Goal: Task Accomplishment & Management: Manage account settings

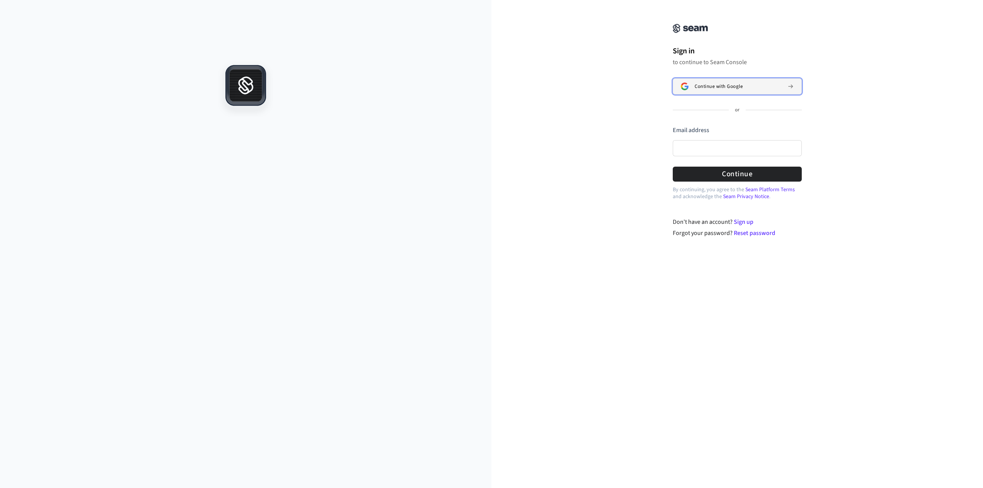
click at [736, 88] on span "Continue with Google" at bounding box center [718, 86] width 48 height 6
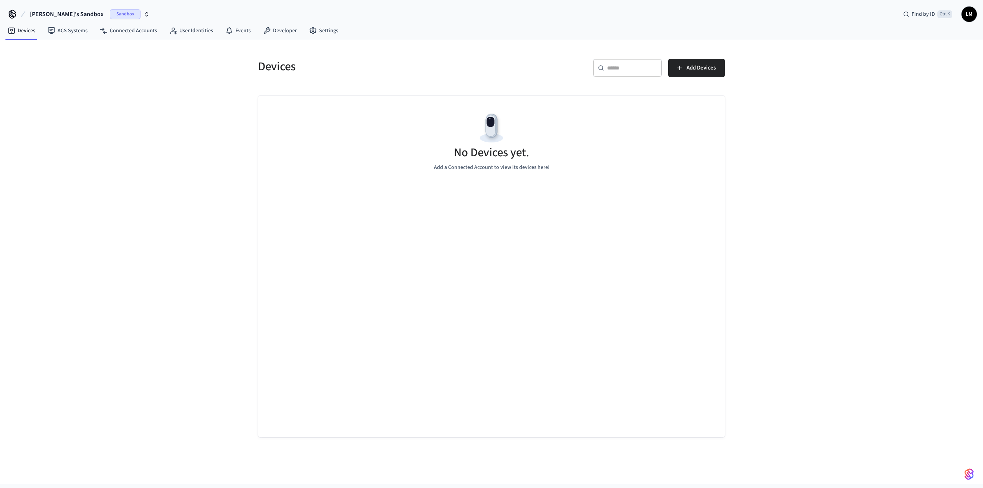
click at [110, 15] on span "Sandbox" at bounding box center [125, 14] width 31 height 10
click at [57, 10] on span "[PERSON_NAME]'s Sandbox" at bounding box center [67, 14] width 74 height 9
click at [43, 13] on span "[PERSON_NAME]'s Sandbox" at bounding box center [67, 14] width 74 height 9
click at [144, 14] on icon "button" at bounding box center [147, 14] width 6 height 6
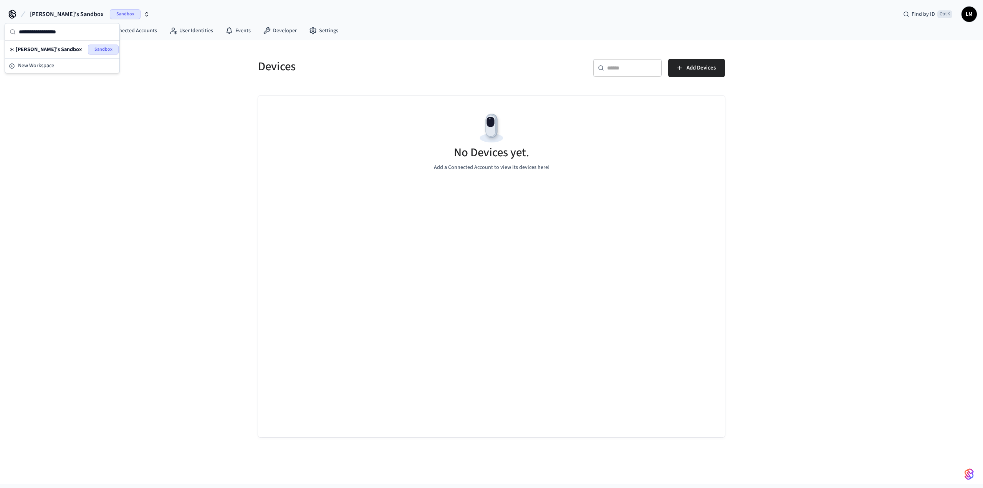
click at [59, 11] on span "[PERSON_NAME]'s Sandbox" at bounding box center [67, 14] width 74 height 9
click at [7, 13] on icon at bounding box center [12, 14] width 12 height 12
click at [43, 14] on span "[PERSON_NAME]'s Sandbox" at bounding box center [67, 14] width 74 height 9
click at [68, 13] on span "[PERSON_NAME]'s Sandbox" at bounding box center [67, 14] width 74 height 9
click at [686, 66] on span "Add Devices" at bounding box center [700, 68] width 29 height 10
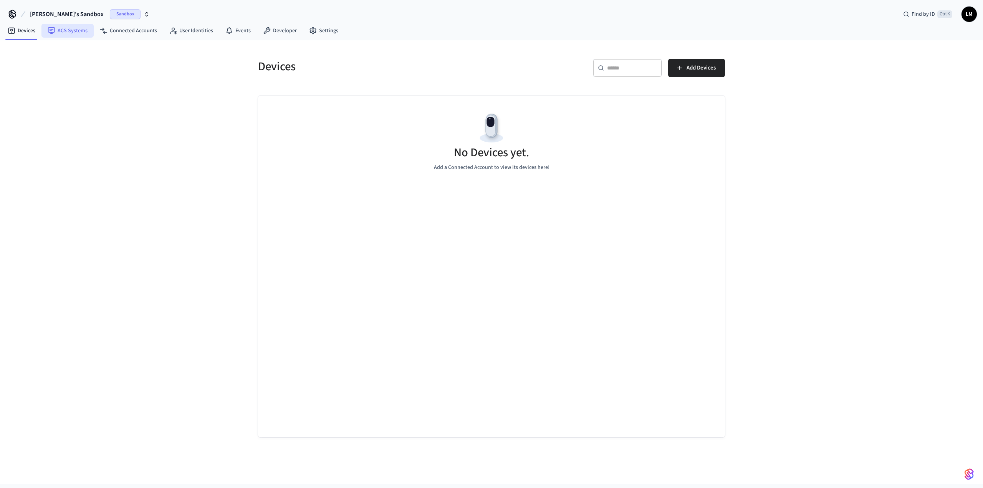
click at [81, 30] on link "ACS Systems" at bounding box center [67, 31] width 52 height 14
click at [110, 14] on span "Sandbox" at bounding box center [125, 14] width 31 height 10
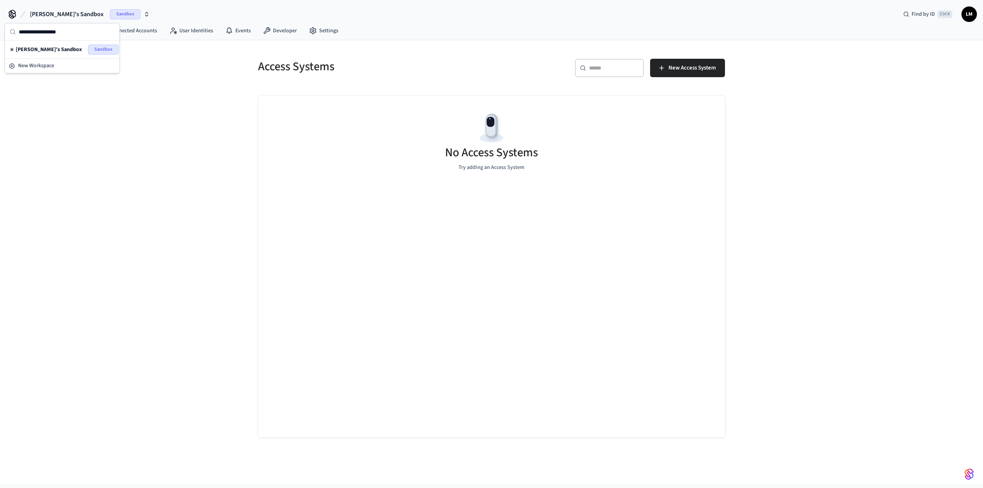
click at [102, 51] on span "Sandbox" at bounding box center [103, 50] width 31 height 10
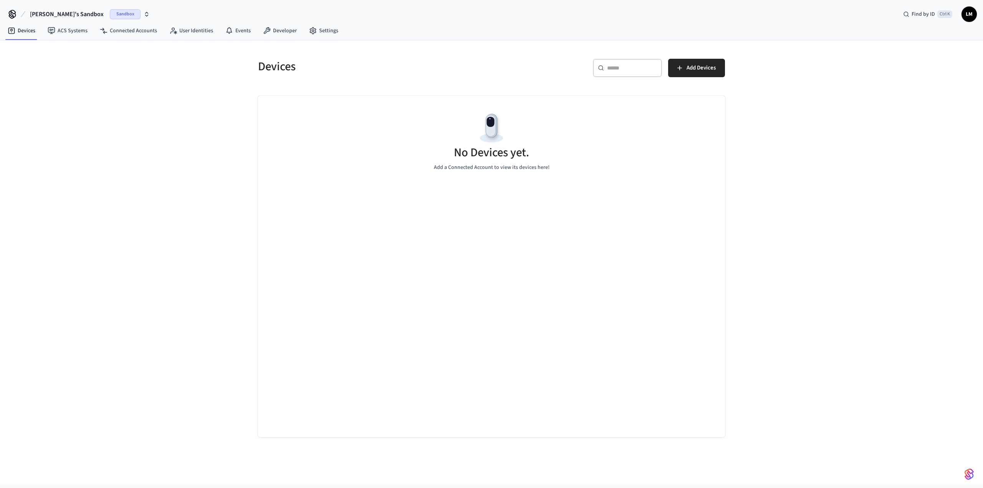
click at [51, 12] on span "[PERSON_NAME]'s Sandbox" at bounding box center [67, 14] width 74 height 9
click at [69, 66] on div "New Workspace" at bounding box center [62, 66] width 107 height 8
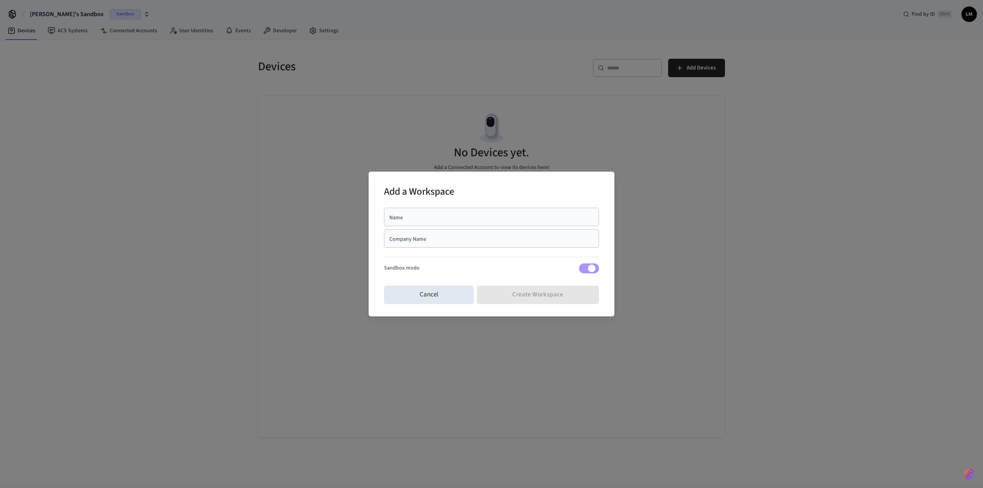
click at [502, 225] on div "Name" at bounding box center [491, 217] width 215 height 18
type input "**********"
click at [481, 236] on input "Company Name" at bounding box center [491, 239] width 206 height 8
click at [509, 300] on div "Cancel Create Workspace" at bounding box center [491, 295] width 215 height 25
click at [447, 240] on input "Company Name" at bounding box center [491, 239] width 206 height 8
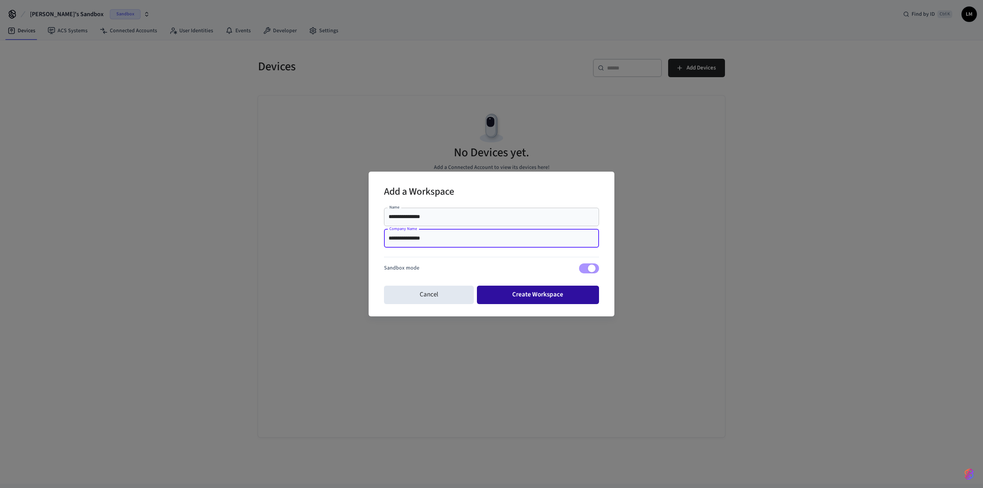
type input "**********"
click at [532, 298] on button "Create Workspace" at bounding box center [538, 295] width 122 height 18
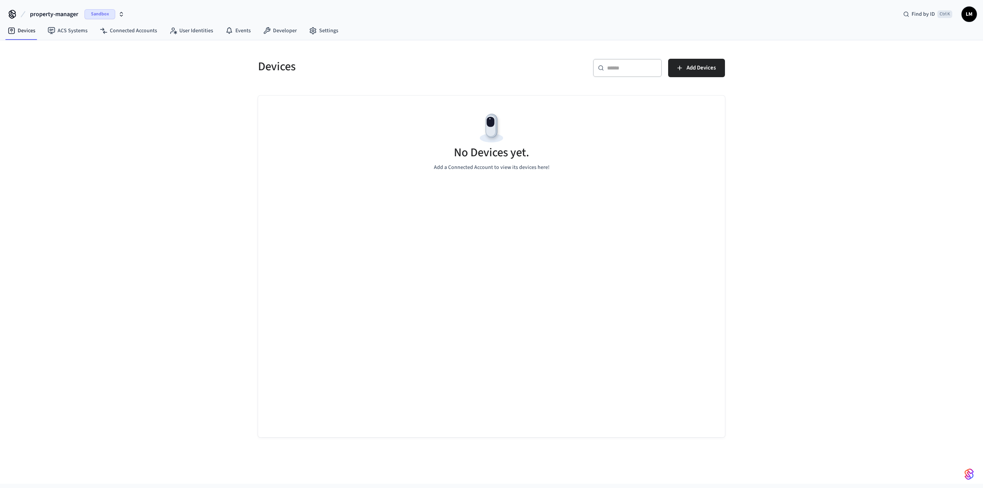
click at [97, 12] on span "Sandbox" at bounding box center [99, 14] width 31 height 10
click at [167, 142] on div "Devices ​ ​ Add Devices No Devices yet. Add a Connected Account to view its dev…" at bounding box center [491, 261] width 983 height 443
click at [73, 34] on link "ACS Systems" at bounding box center [67, 31] width 52 height 14
click at [116, 31] on link "Connected Accounts" at bounding box center [128, 31] width 69 height 14
click at [169, 30] on icon at bounding box center [173, 31] width 8 height 8
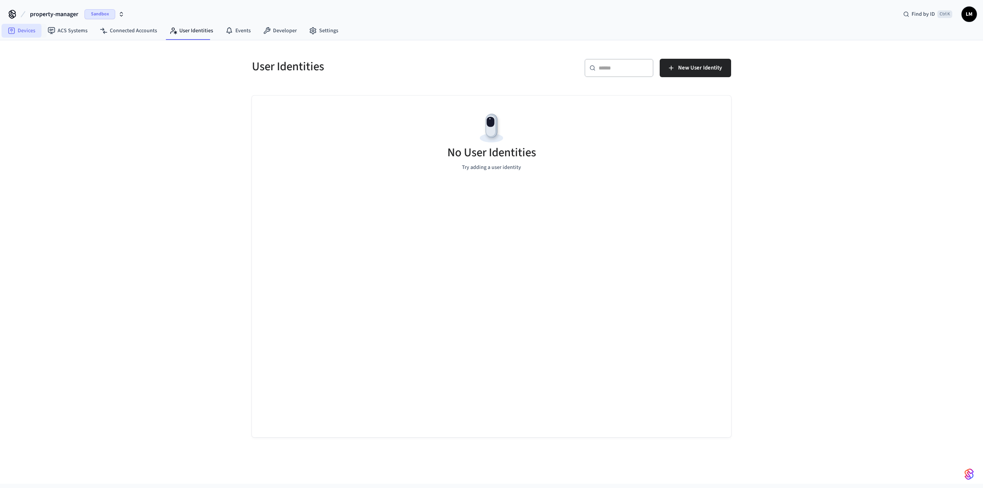
click at [31, 37] on link "Devices" at bounding box center [22, 31] width 40 height 14
click at [709, 69] on span "Add Devices" at bounding box center [700, 68] width 29 height 10
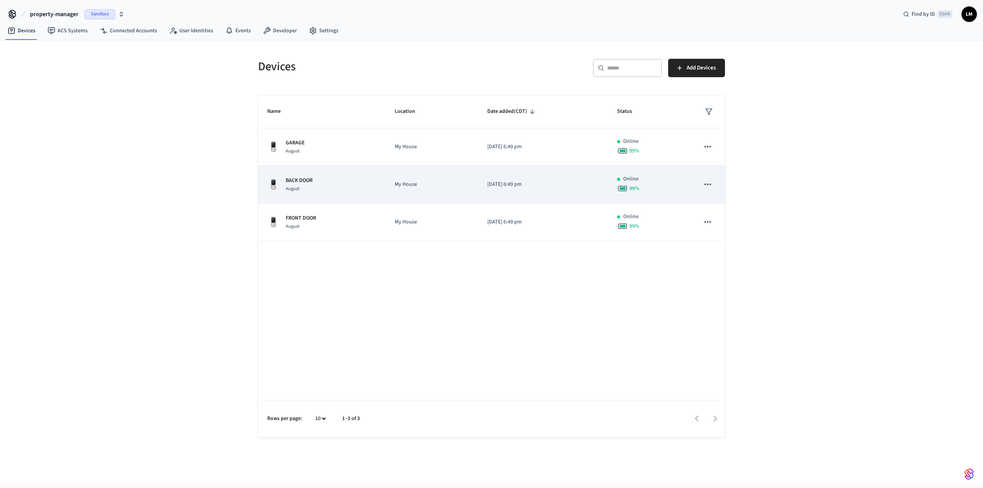
click at [707, 180] on icon "sticky table" at bounding box center [707, 184] width 10 height 10
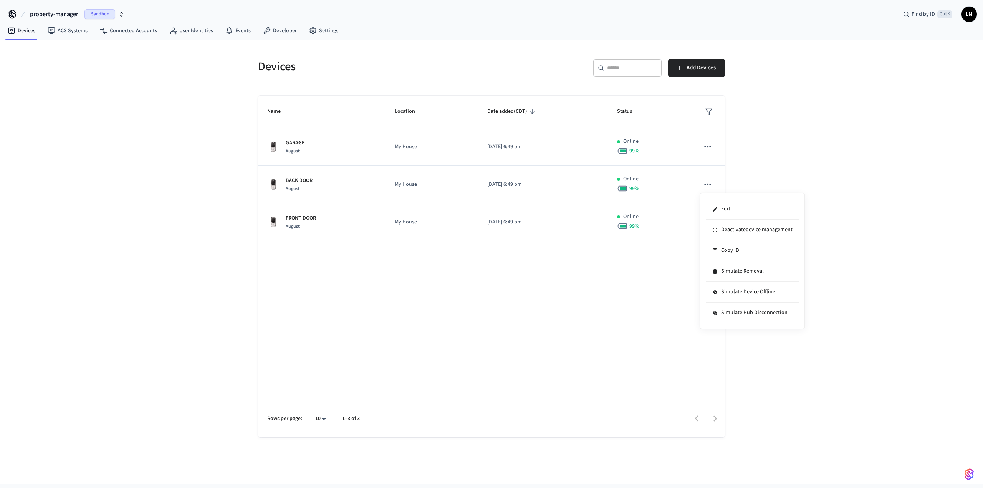
click at [552, 284] on div at bounding box center [491, 244] width 983 height 488
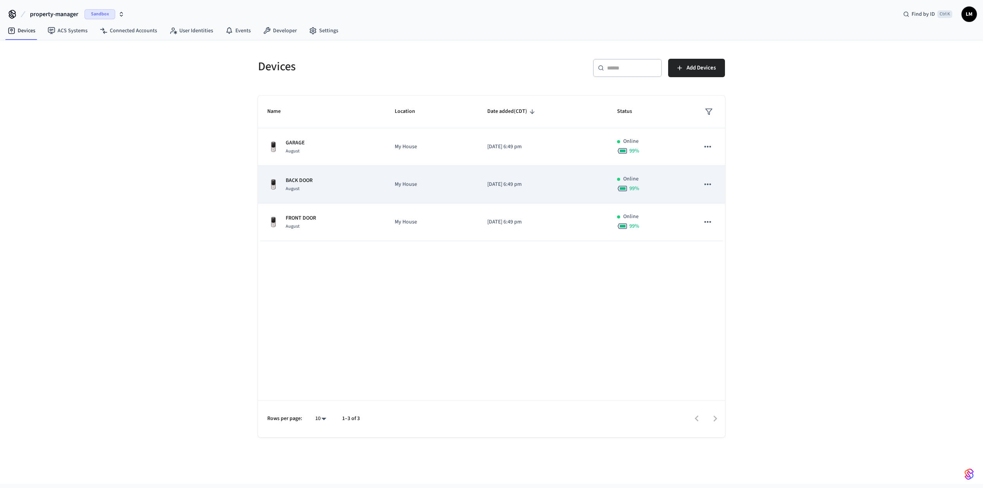
click at [709, 184] on icon "sticky table" at bounding box center [707, 184] width 10 height 10
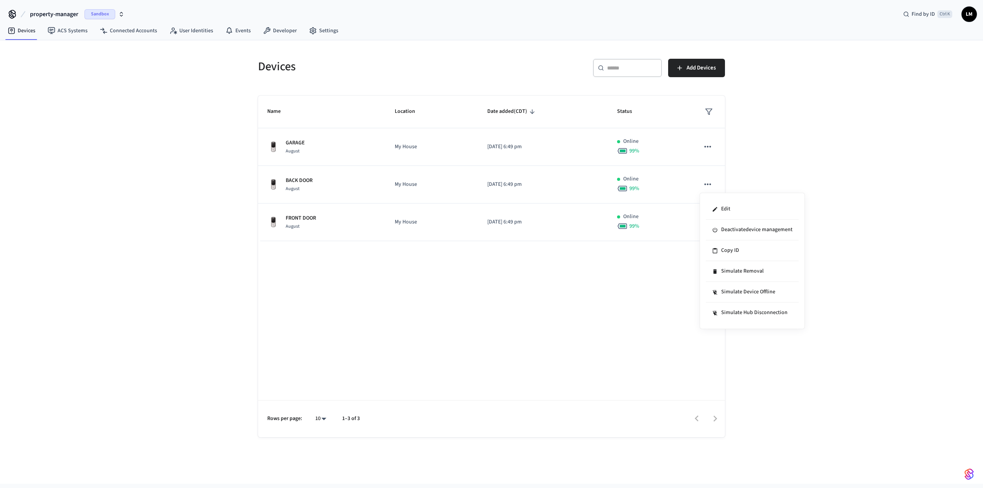
click at [600, 295] on div at bounding box center [491, 244] width 983 height 488
drag, startPoint x: 343, startPoint y: 43, endPoint x: 345, endPoint y: 40, distance: 4.0
click at [344, 41] on div "Devices ​ ​ Add Devices Name Location Date added (CDT) Status GARAGE August My …" at bounding box center [491, 238] width 491 height 397
click at [284, 28] on link "Developer" at bounding box center [280, 31] width 46 height 14
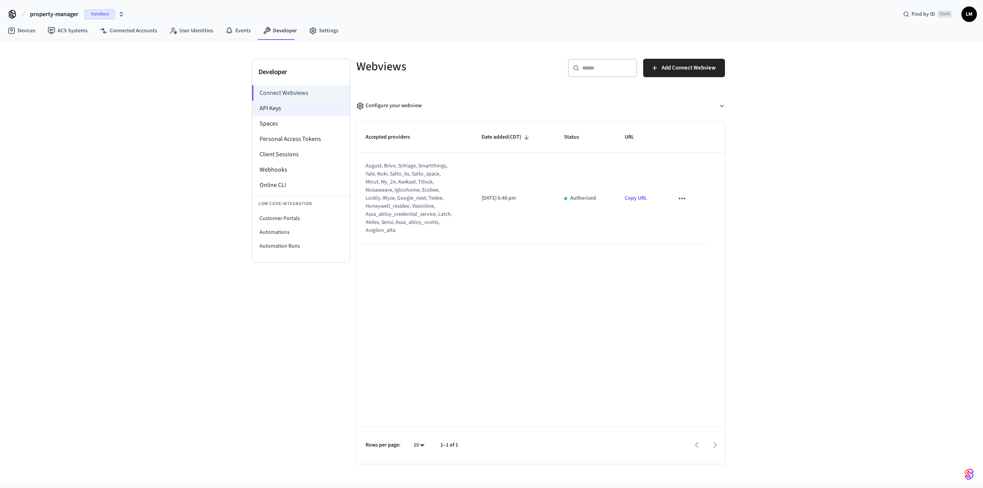
click at [272, 104] on li "API Keys" at bounding box center [300, 108] width 97 height 15
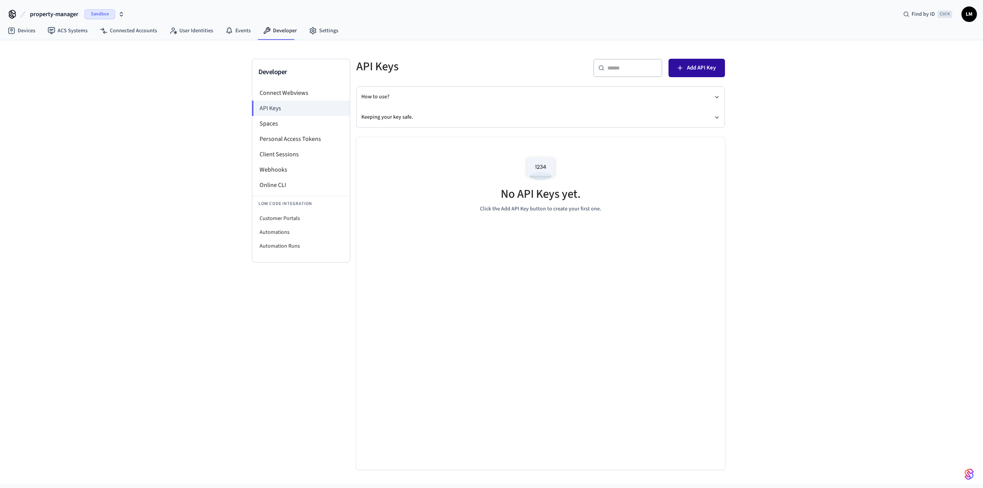
click at [706, 67] on span "Add API Key" at bounding box center [701, 68] width 29 height 10
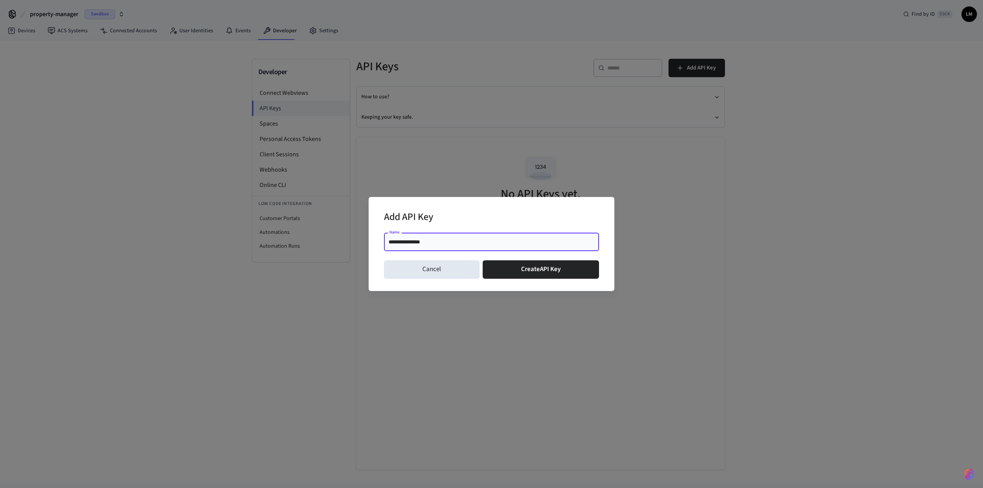
type input "**********"
click at [532, 259] on div "Cancel Create API Key" at bounding box center [491, 269] width 215 height 25
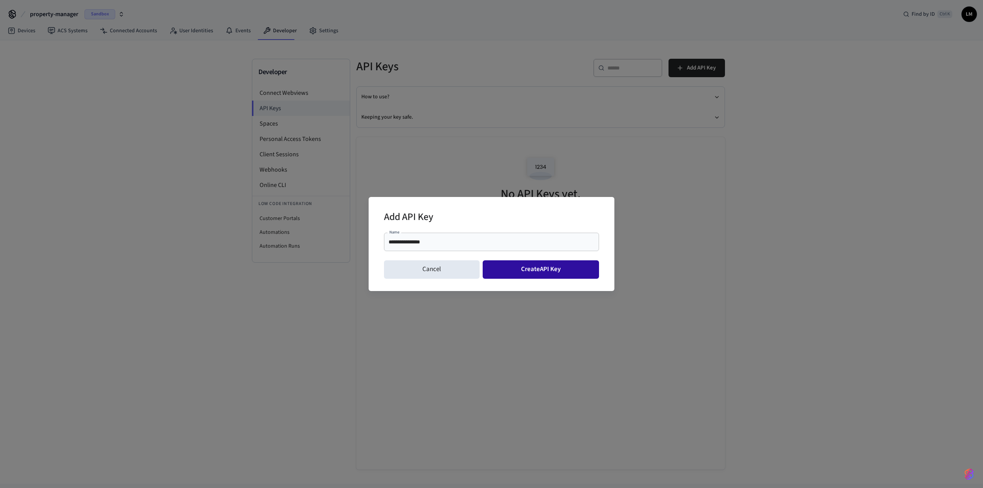
click at [540, 272] on button "Create API Key" at bounding box center [541, 269] width 117 height 18
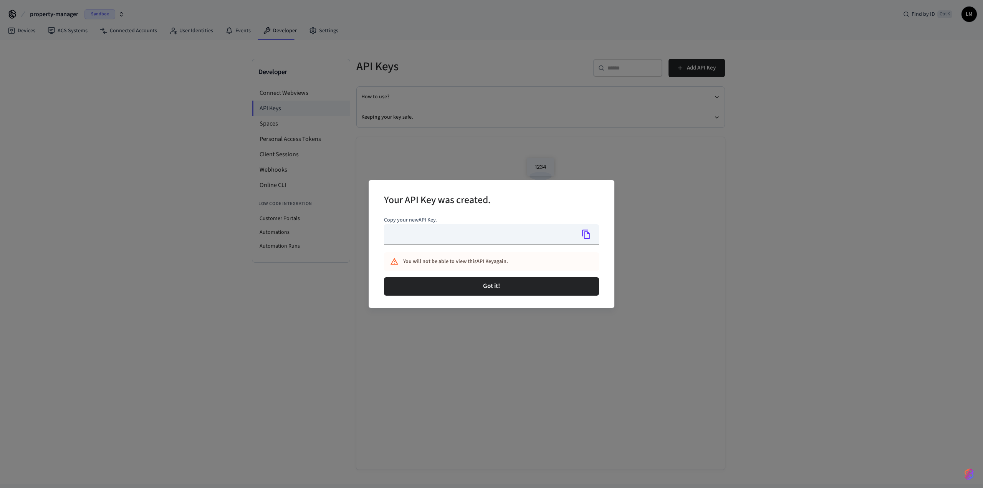
type input "**********"
click at [584, 231] on icon "Copy" at bounding box center [586, 234] width 10 height 10
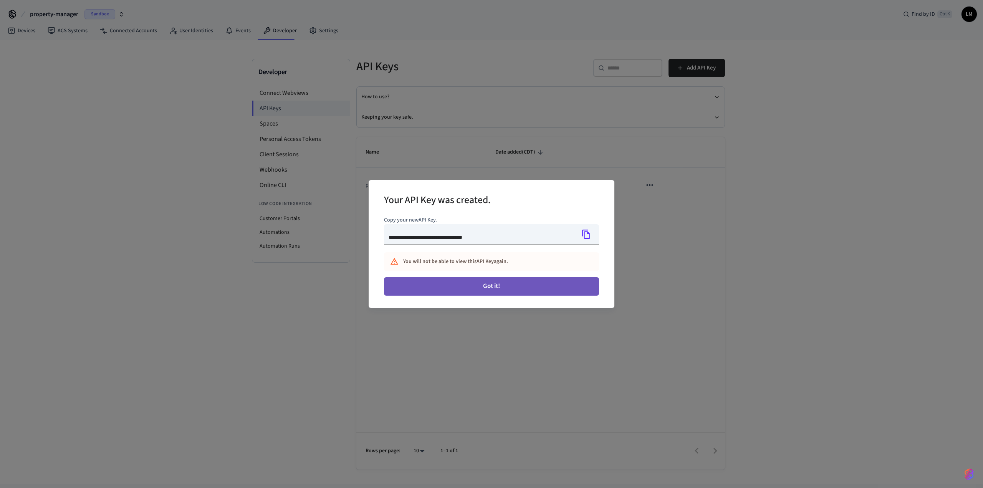
click at [548, 286] on button "Got it!" at bounding box center [491, 286] width 215 height 18
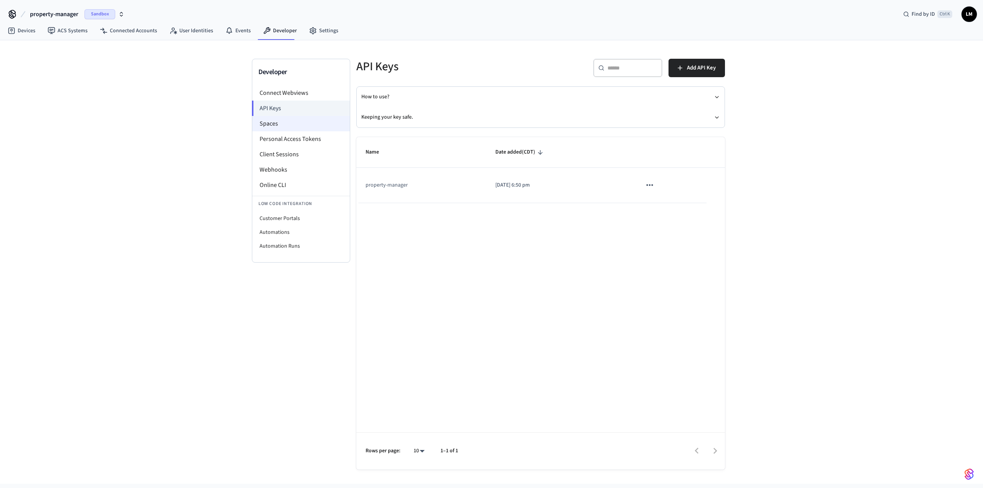
click at [273, 121] on li "Spaces" at bounding box center [300, 123] width 97 height 15
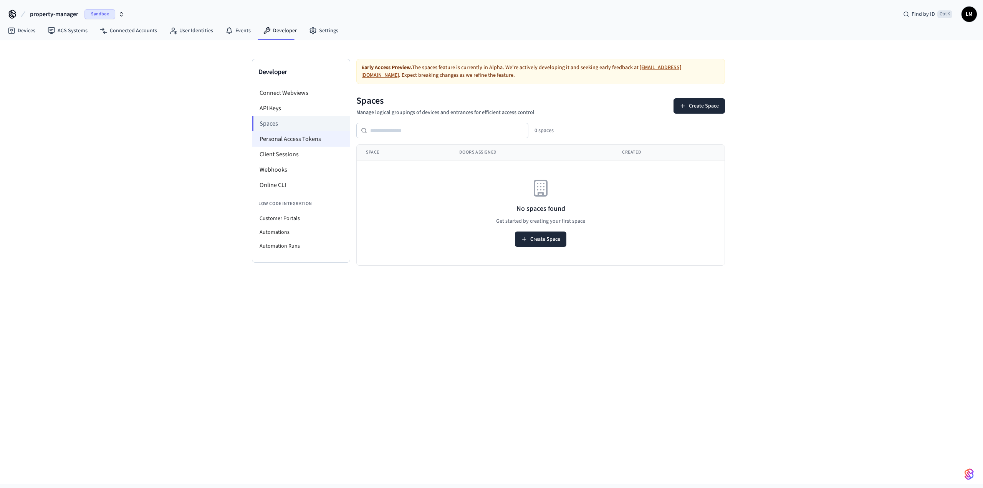
click at [287, 142] on li "Personal Access Tokens" at bounding box center [300, 138] width 97 height 15
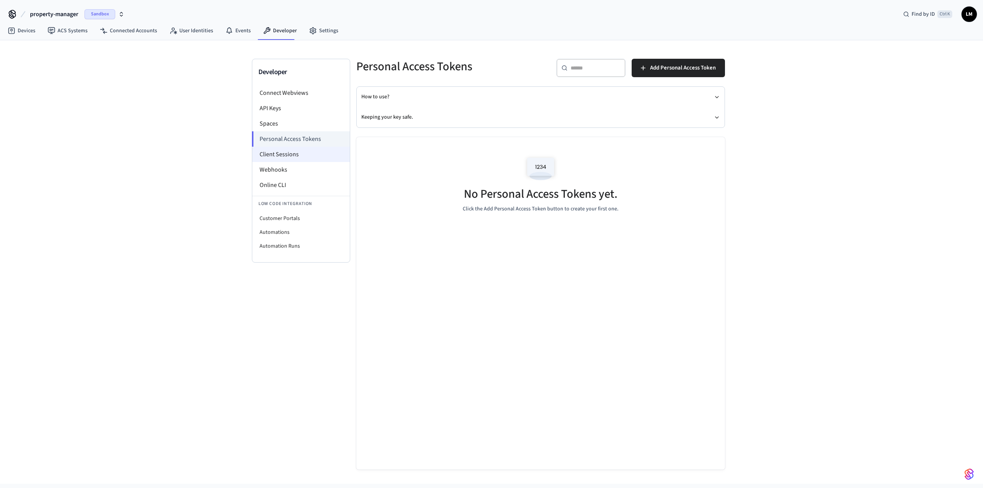
click at [288, 149] on li "Client Sessions" at bounding box center [300, 154] width 97 height 15
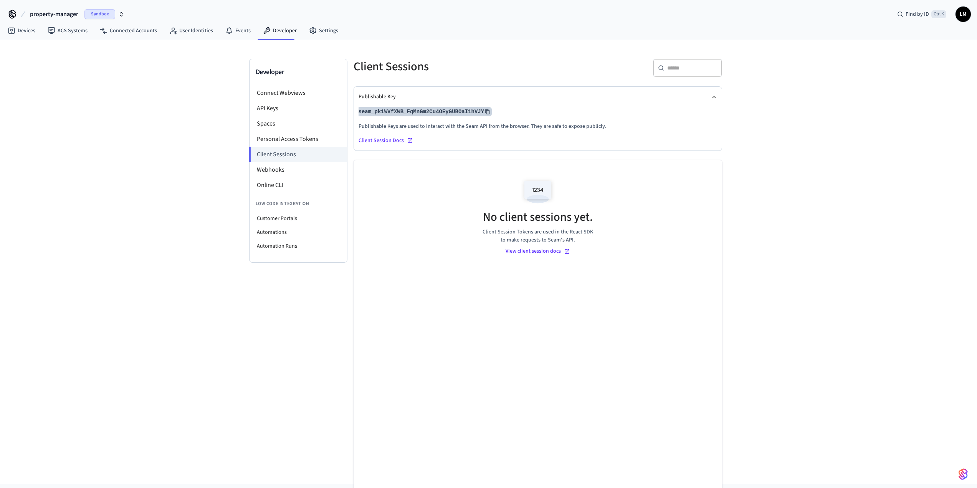
click at [485, 112] on icon at bounding box center [487, 111] width 5 height 5
click at [289, 182] on li "Online CLI" at bounding box center [298, 184] width 97 height 15
click at [302, 191] on li "Online CLI" at bounding box center [298, 184] width 97 height 15
click at [273, 170] on li "Webhooks" at bounding box center [298, 169] width 97 height 15
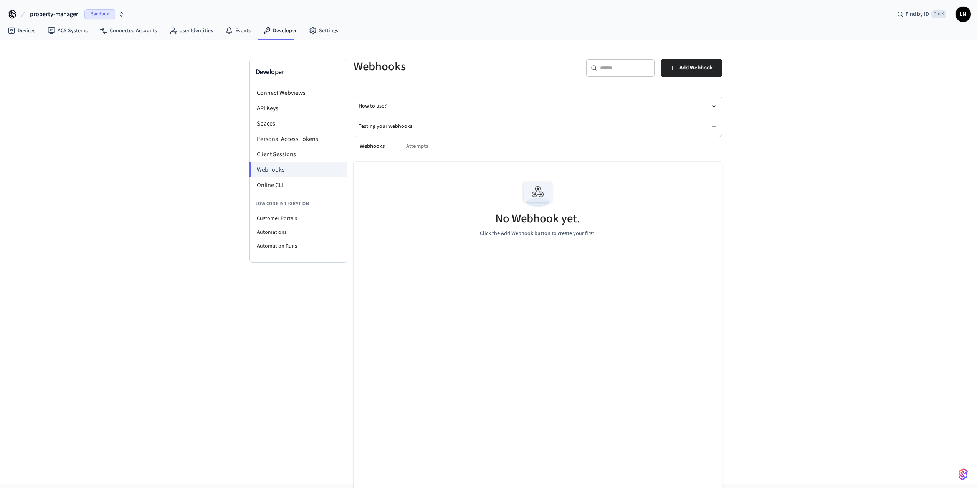
click at [418, 145] on div "Webhooks Attempts" at bounding box center [538, 146] width 368 height 18
click at [275, 219] on li "Customer Portals" at bounding box center [298, 219] width 97 height 14
select select "**********"
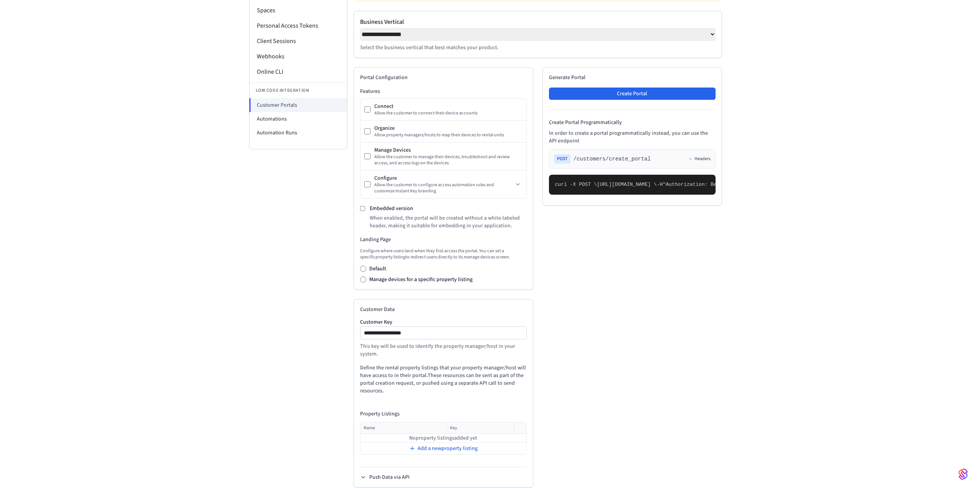
scroll to position [115, 0]
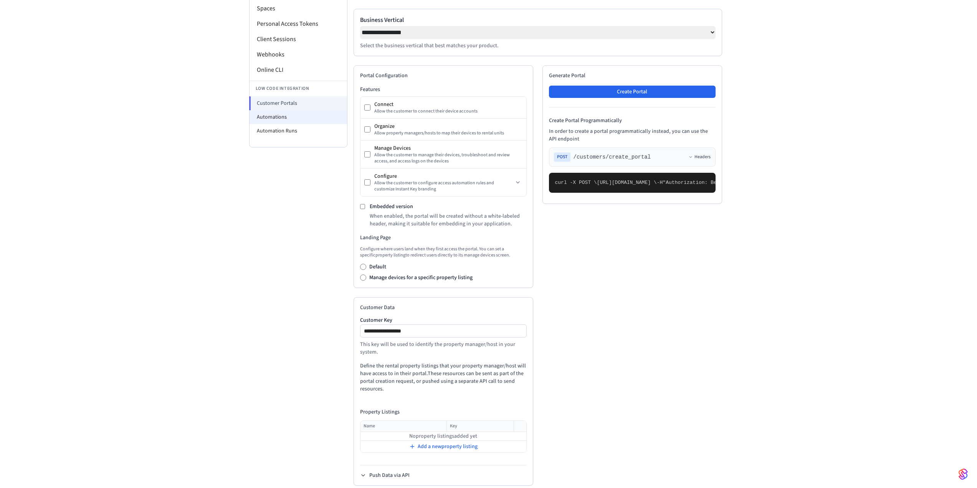
click at [278, 122] on li "Automations" at bounding box center [298, 117] width 97 height 14
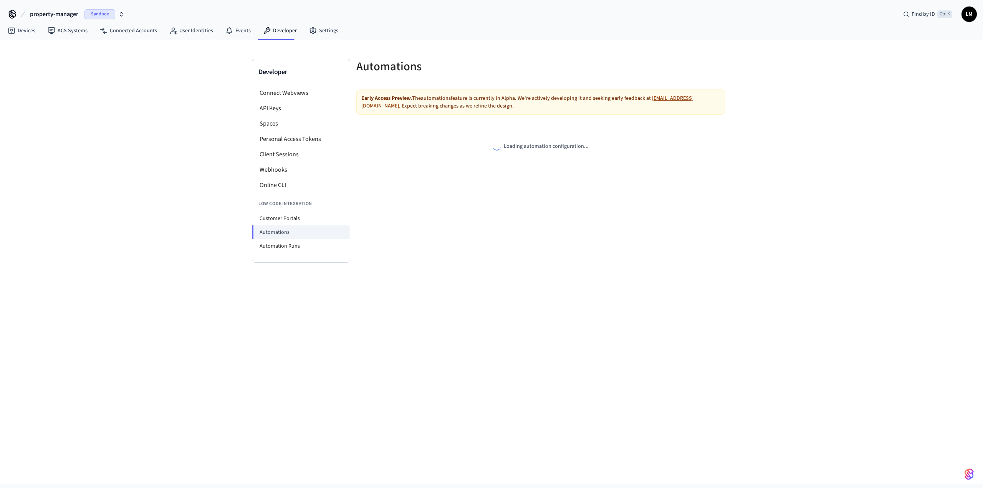
select select "**********"
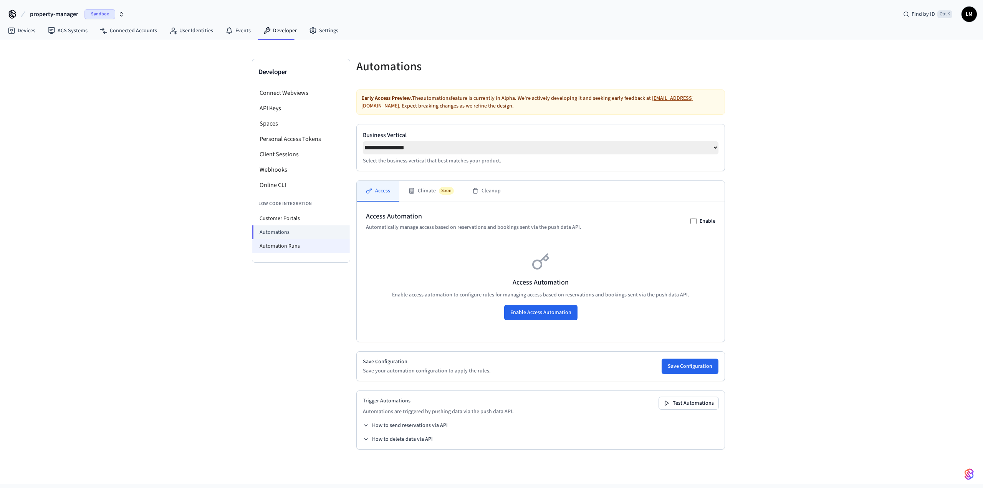
click at [281, 241] on li "Automation Runs" at bounding box center [300, 246] width 97 height 14
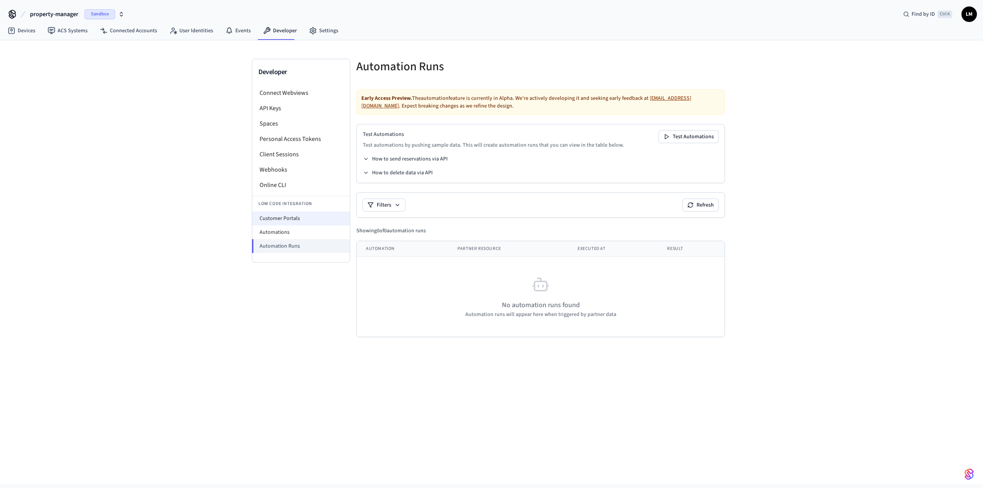
click at [289, 220] on li "Customer Portals" at bounding box center [300, 219] width 97 height 14
select select "**********"
